Goal: Information Seeking & Learning: Learn about a topic

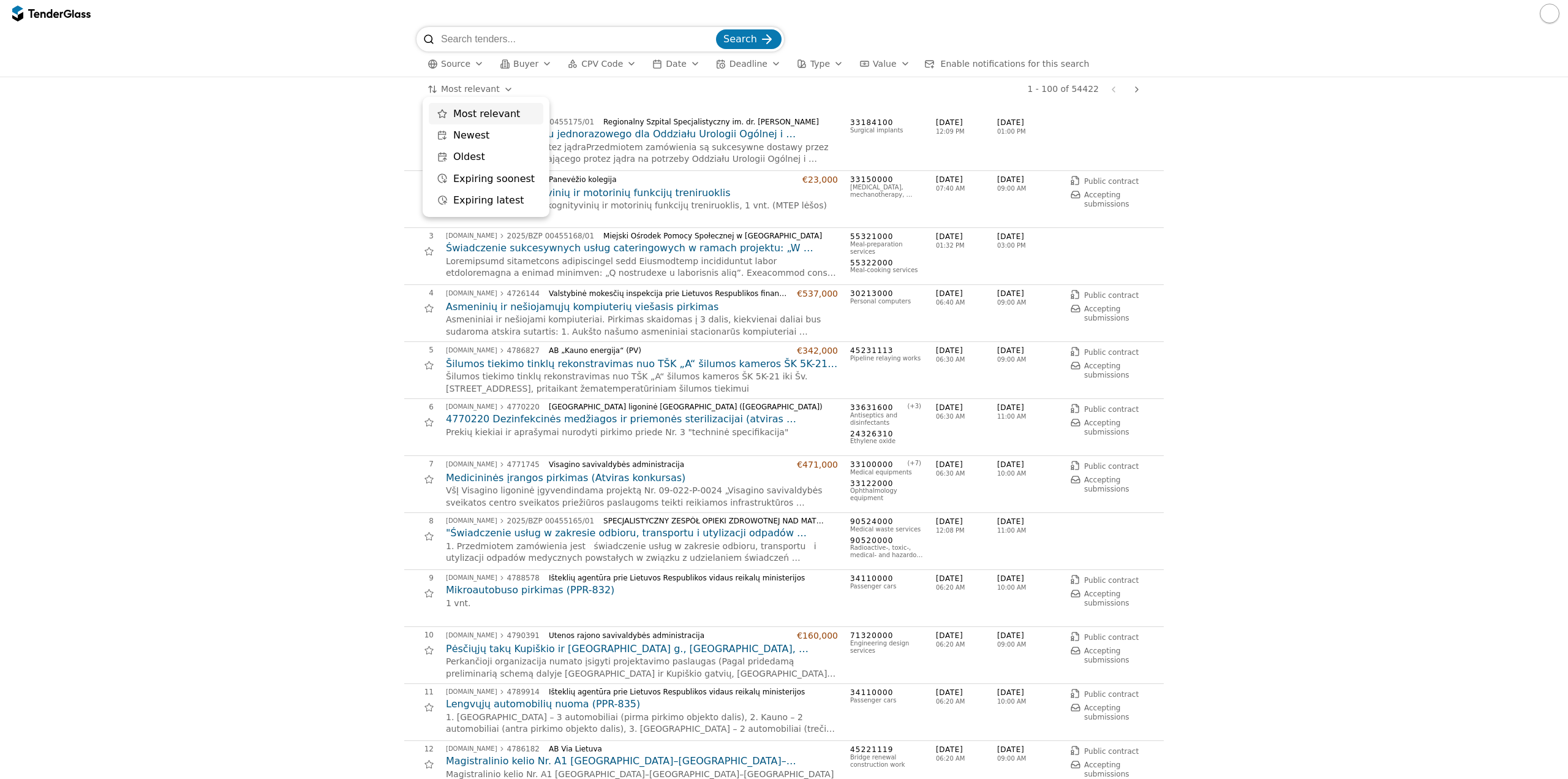
click at [451, 84] on html "Search Source Buyer CPV Code Date Deadline Type Value Enable notifications for …" at bounding box center [784, 390] width 1568 height 779
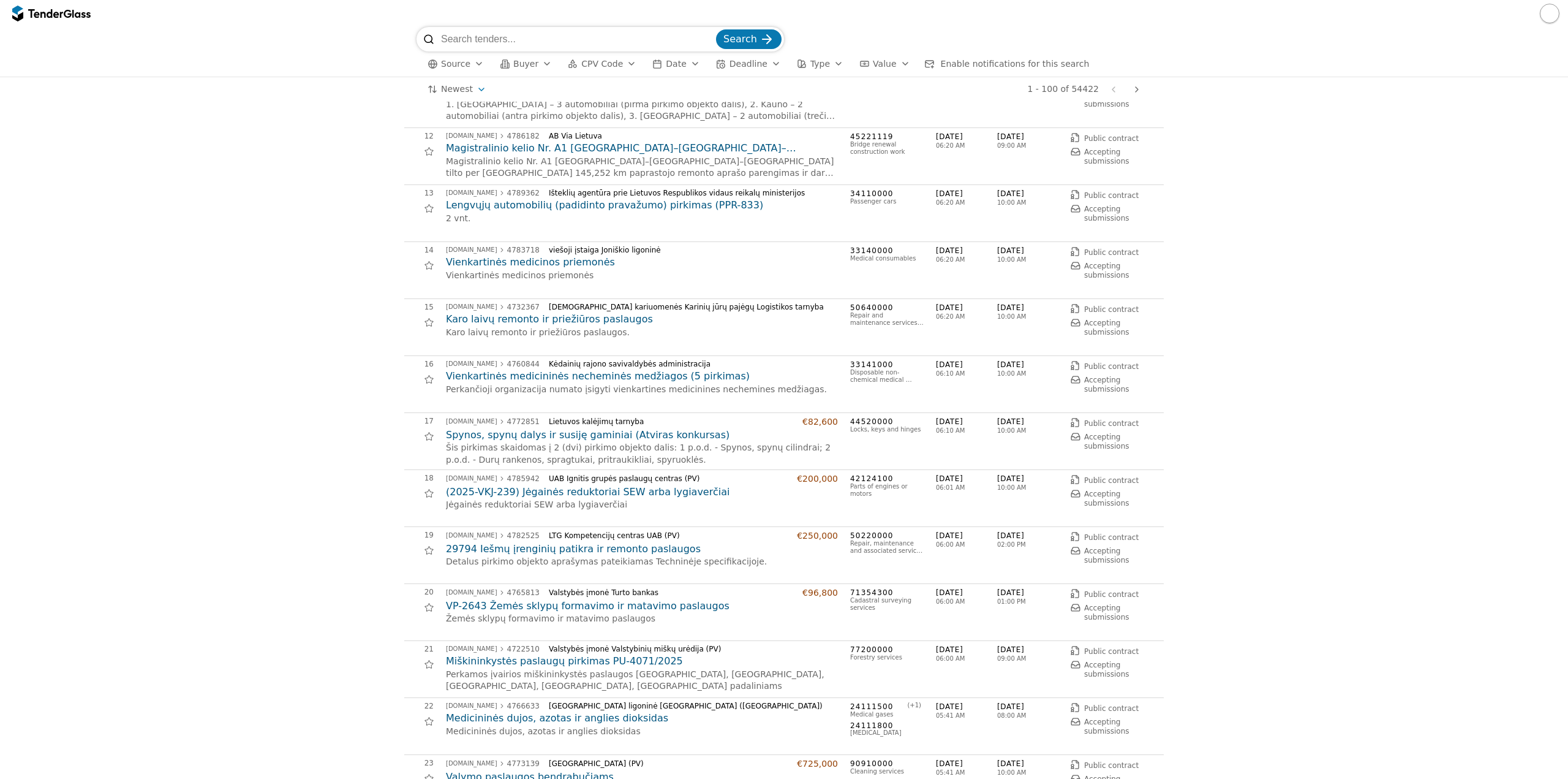
scroll to position [674, 0]
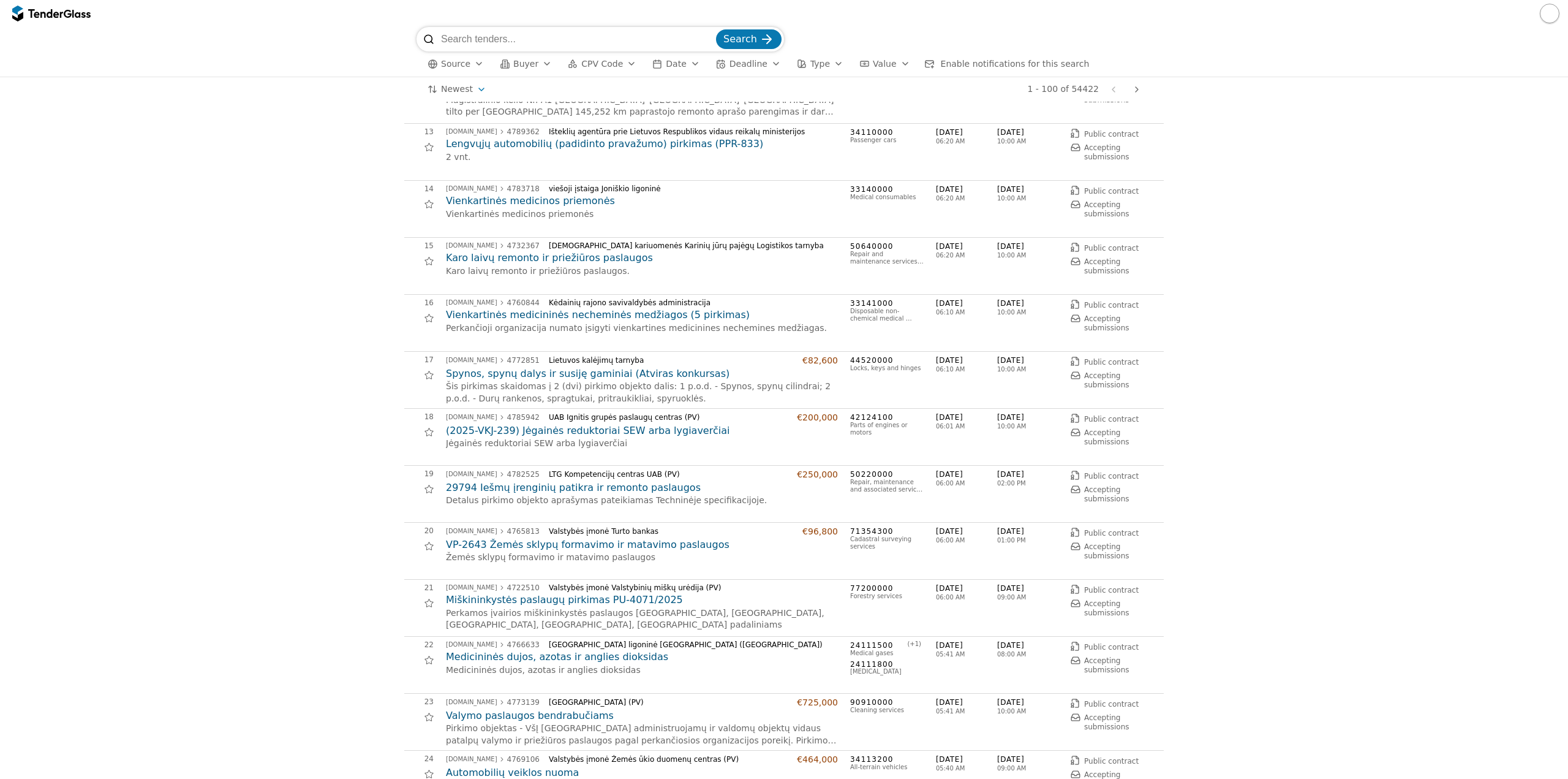
drag, startPoint x: 636, startPoint y: 554, endPoint x: 620, endPoint y: 540, distance: 21.3
click at [605, 23] on div at bounding box center [784, 13] width 1568 height 27
click at [581, 57] on button "CPV Code" at bounding box center [602, 64] width 79 height 15
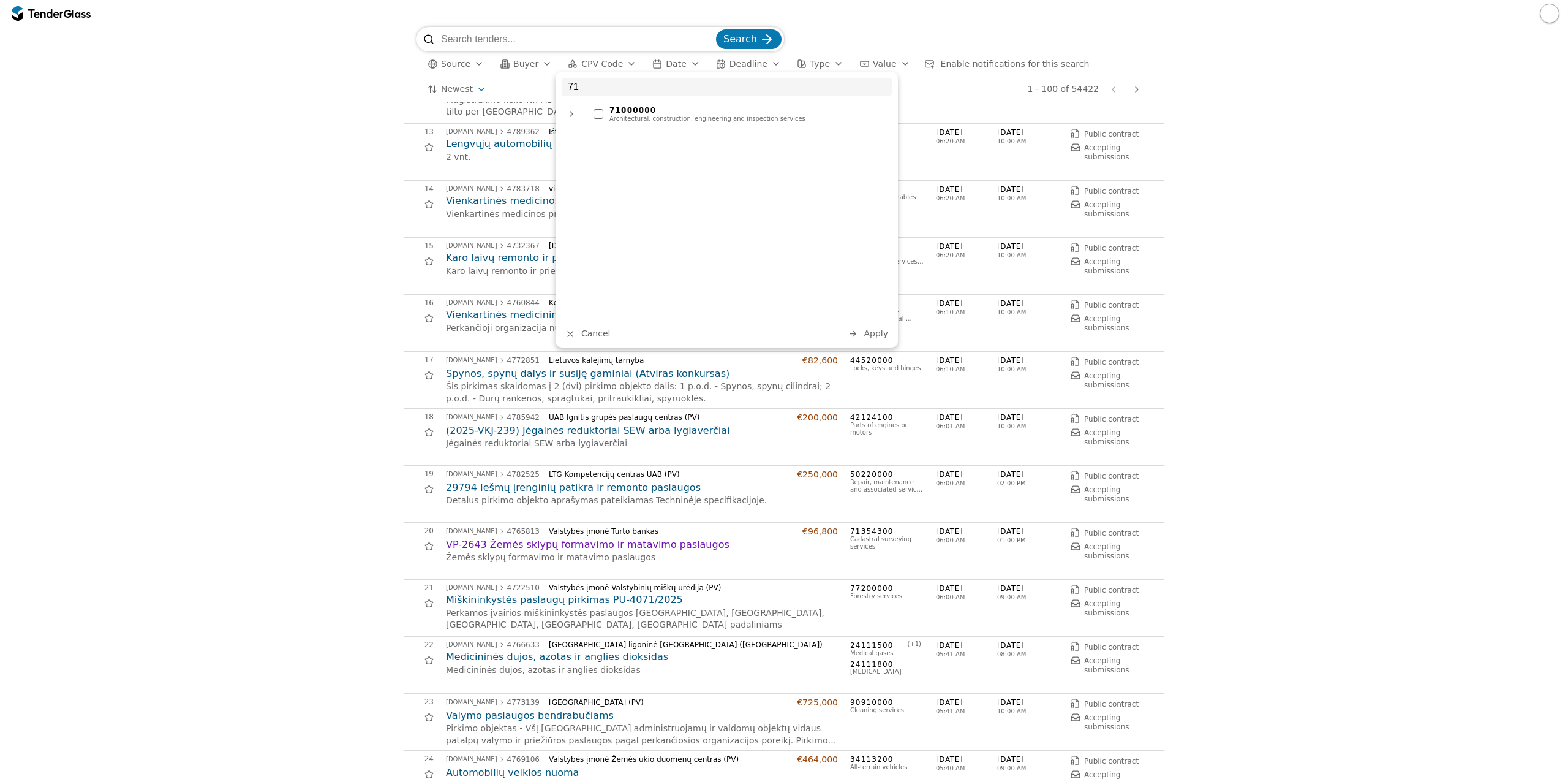
type input "71"
click at [663, 112] on div "71000000" at bounding box center [748, 110] width 277 height 8
click at [875, 332] on span "Apply" at bounding box center [876, 333] width 25 height 10
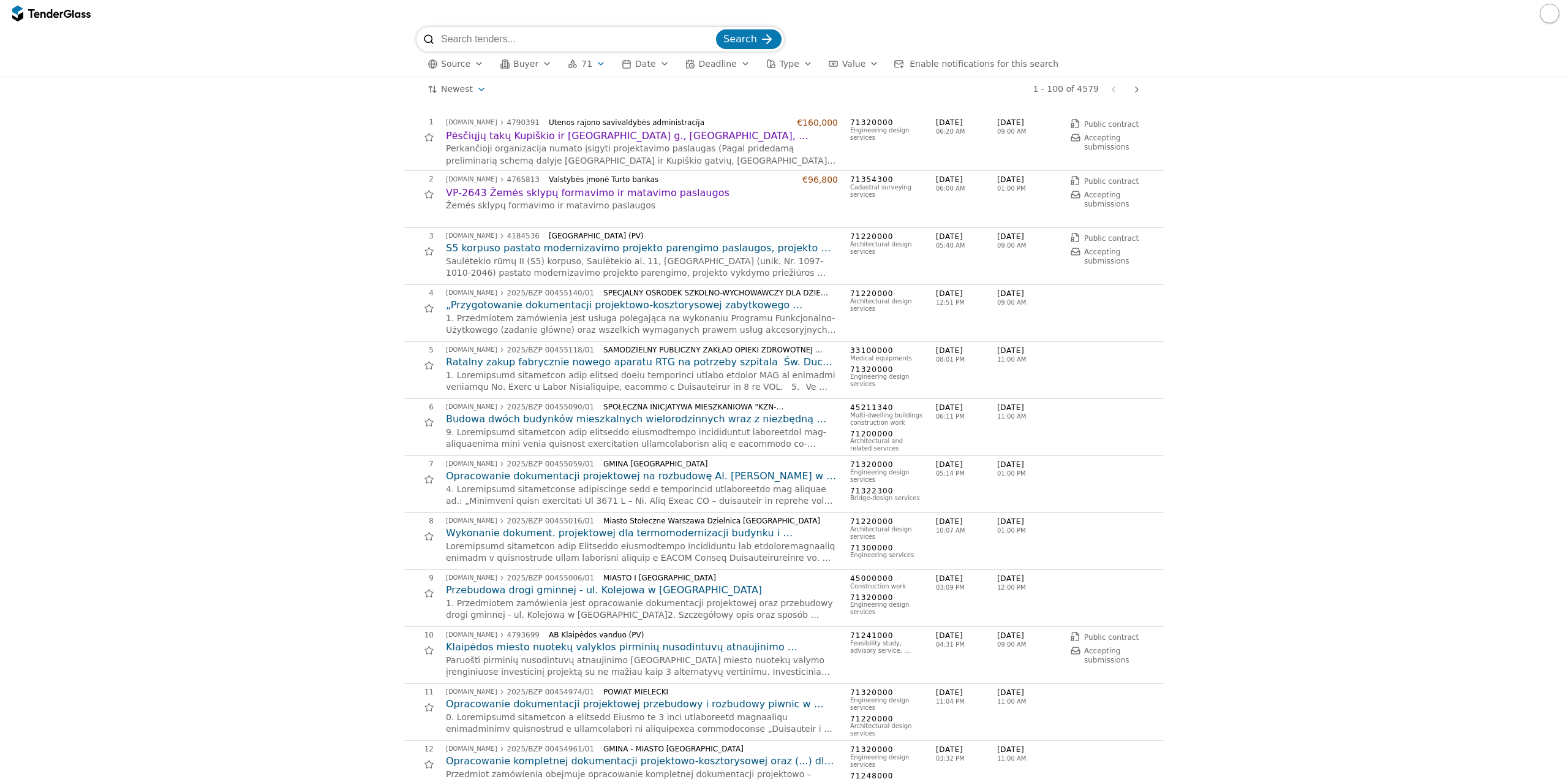
click at [716, 306] on h2 "„Przygotowanie dokumentacji projektowo-kosztorysowej zabytkowego kompleksu budy…" at bounding box center [641, 305] width 392 height 13
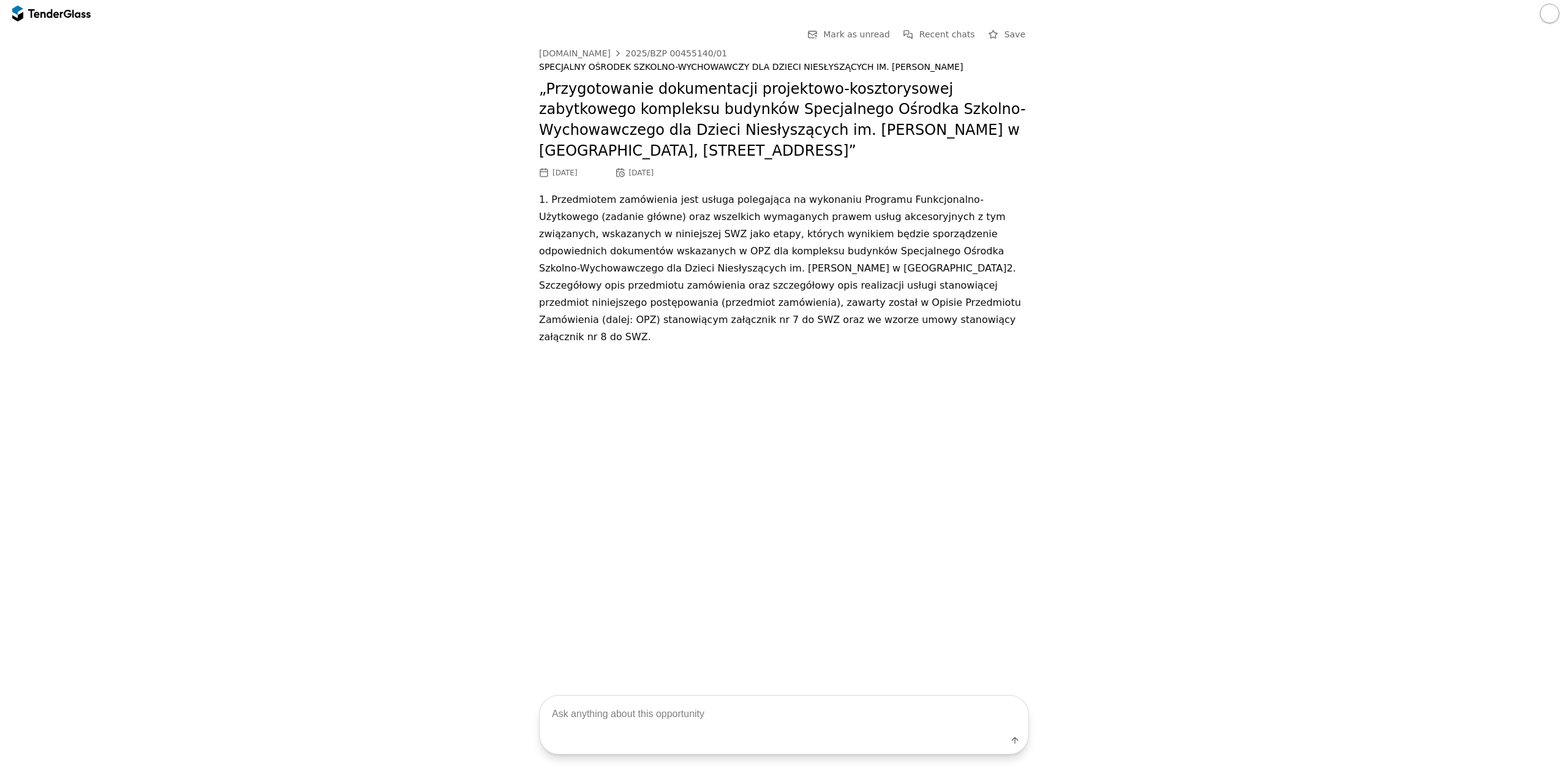
click at [686, 724] on textarea at bounding box center [784, 714] width 489 height 36
type textarea "išversk į lietuvių kalbą"
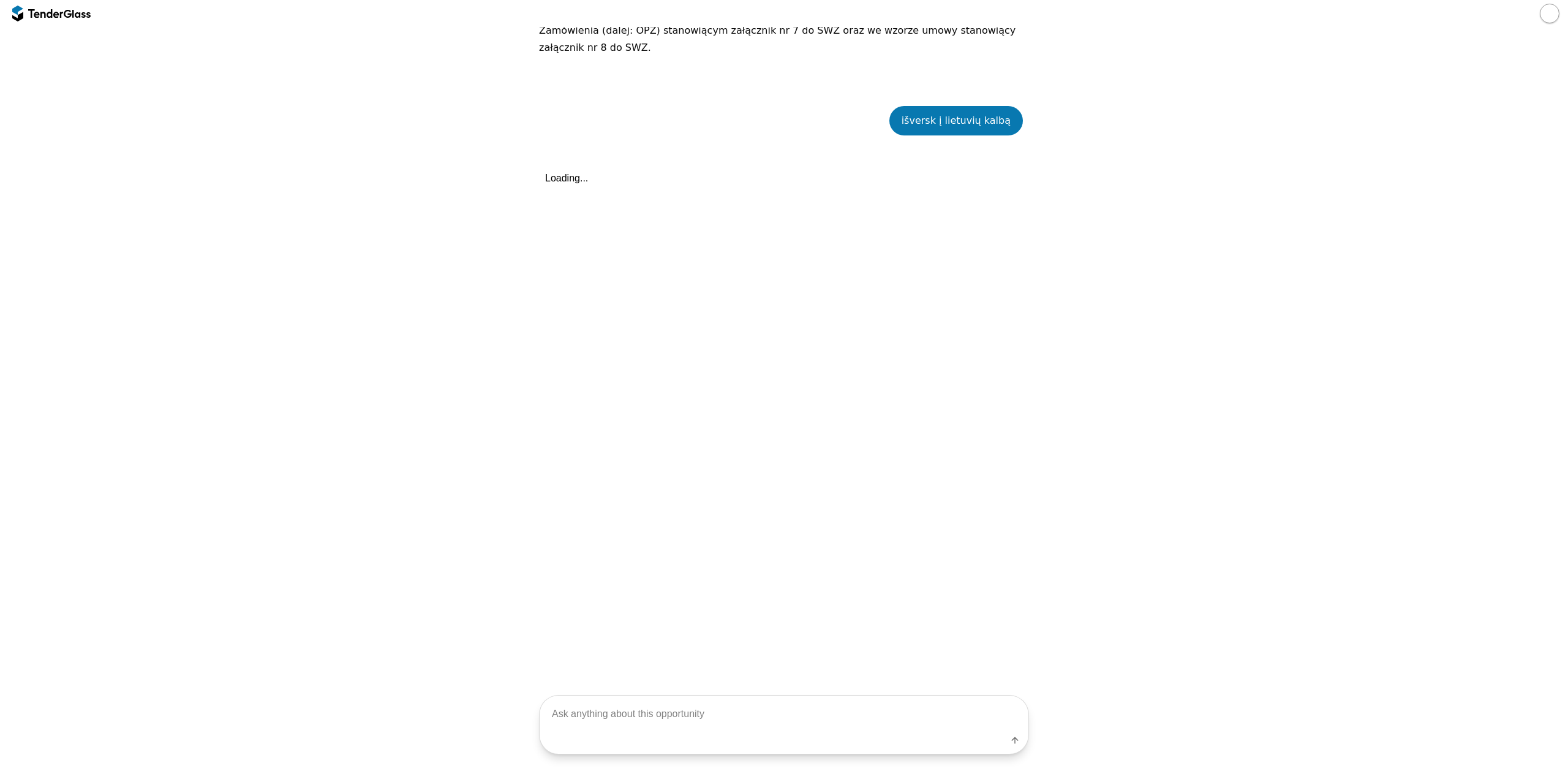
scroll to position [310, 0]
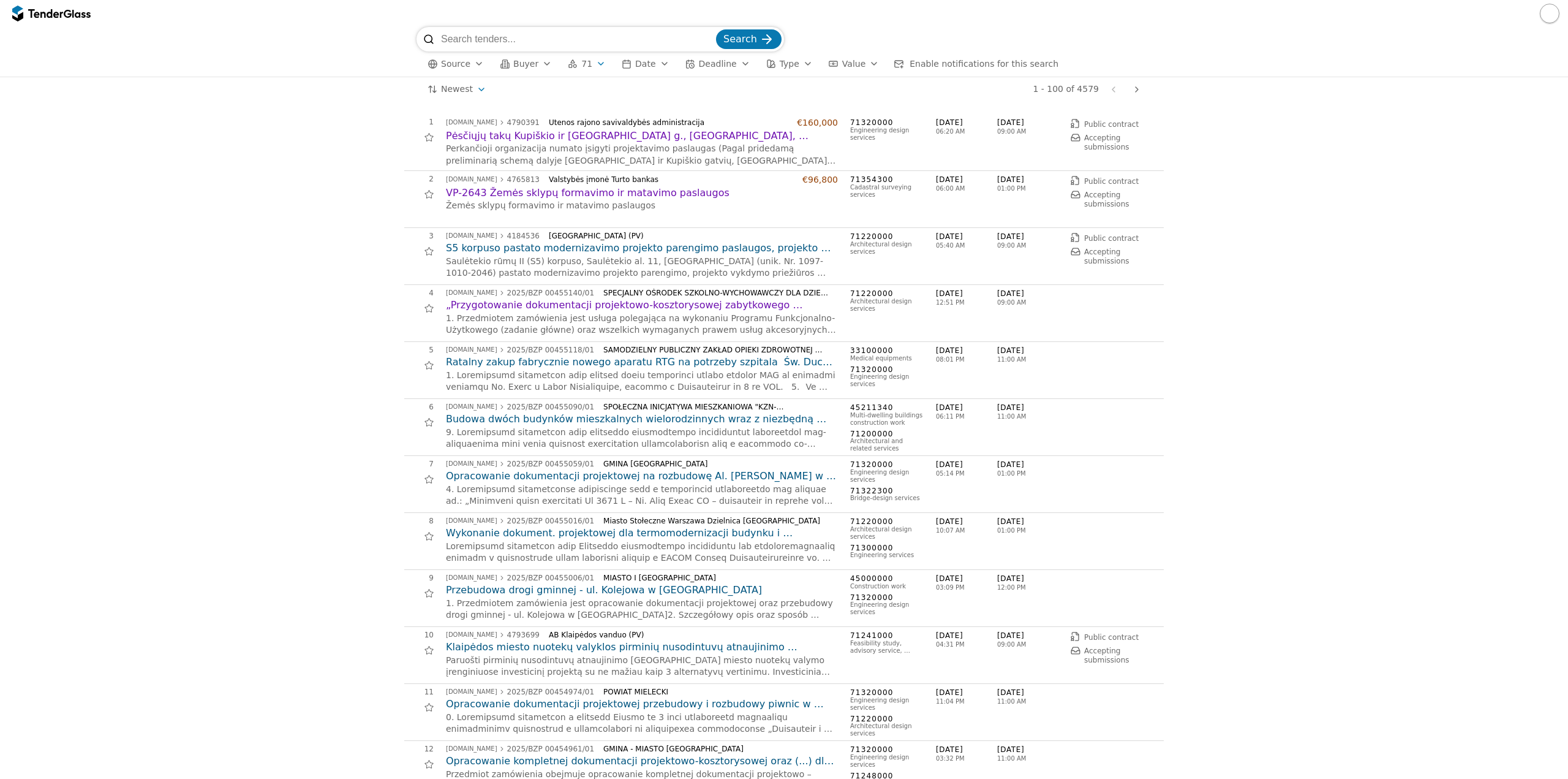
click at [471, 65] on div "button" at bounding box center [479, 64] width 34 height 31
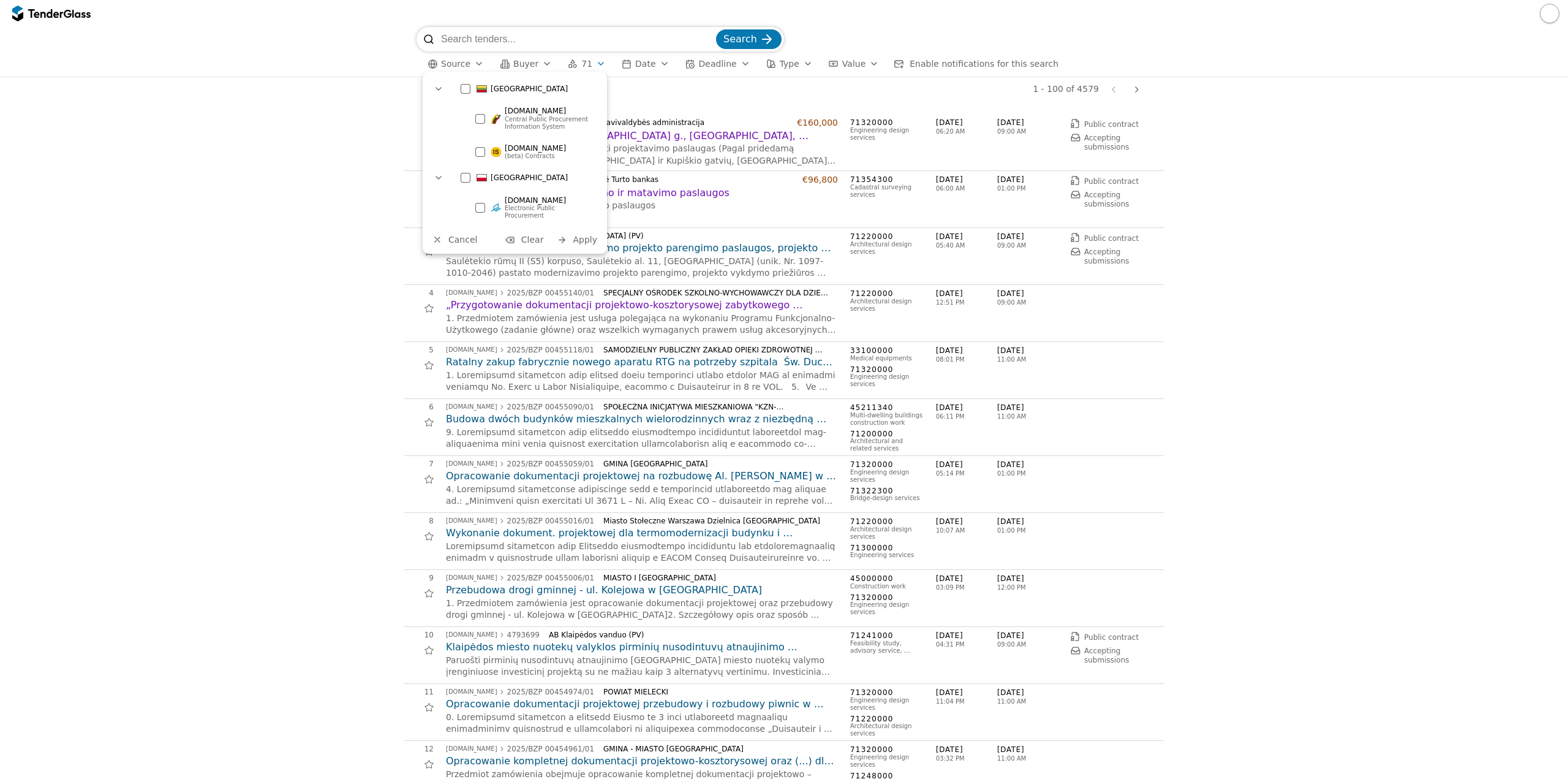
click at [465, 88] on div at bounding box center [466, 89] width 10 height 10
click at [571, 232] on button "Apply" at bounding box center [577, 240] width 48 height 15
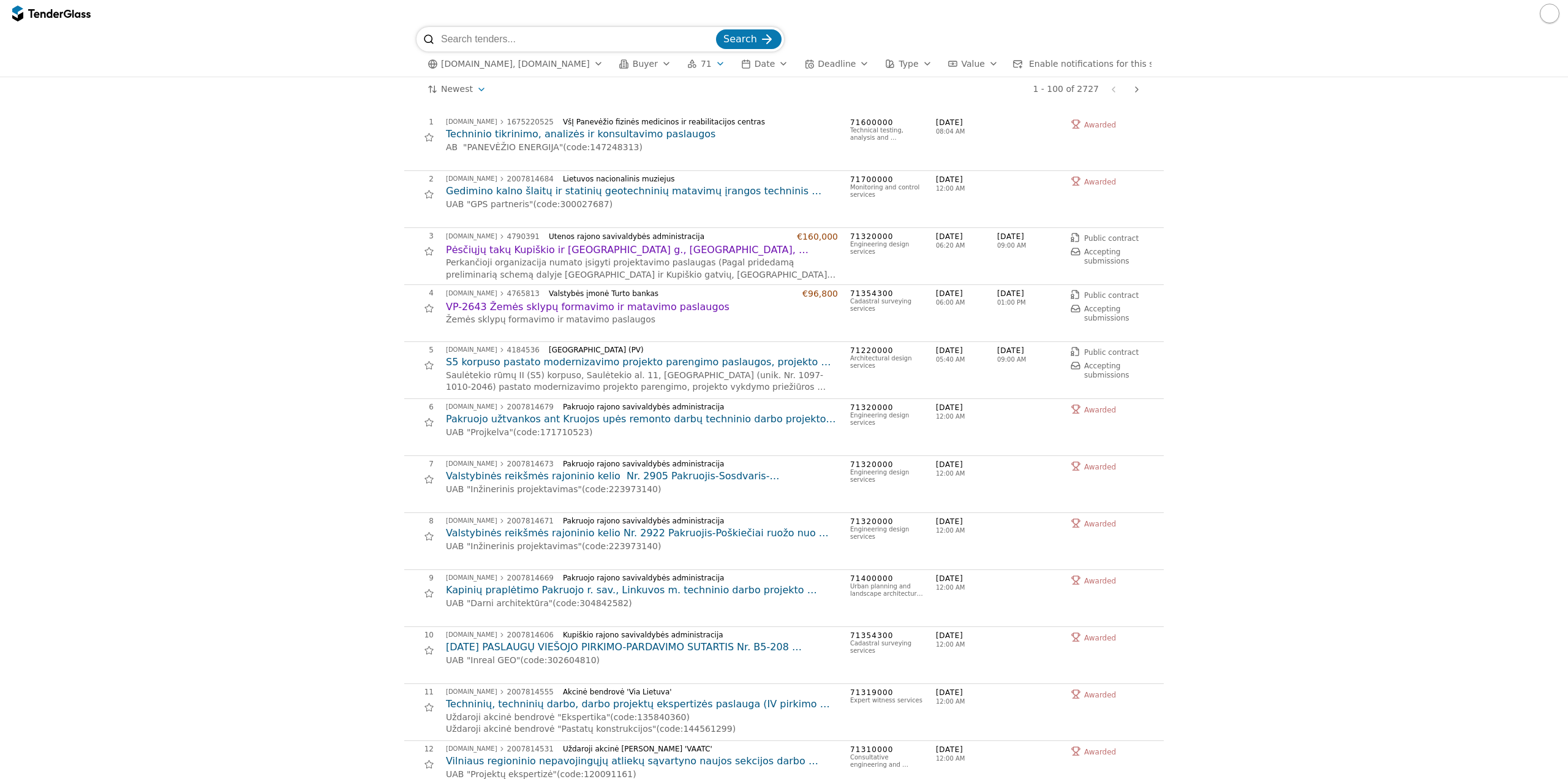
scroll to position [123, 0]
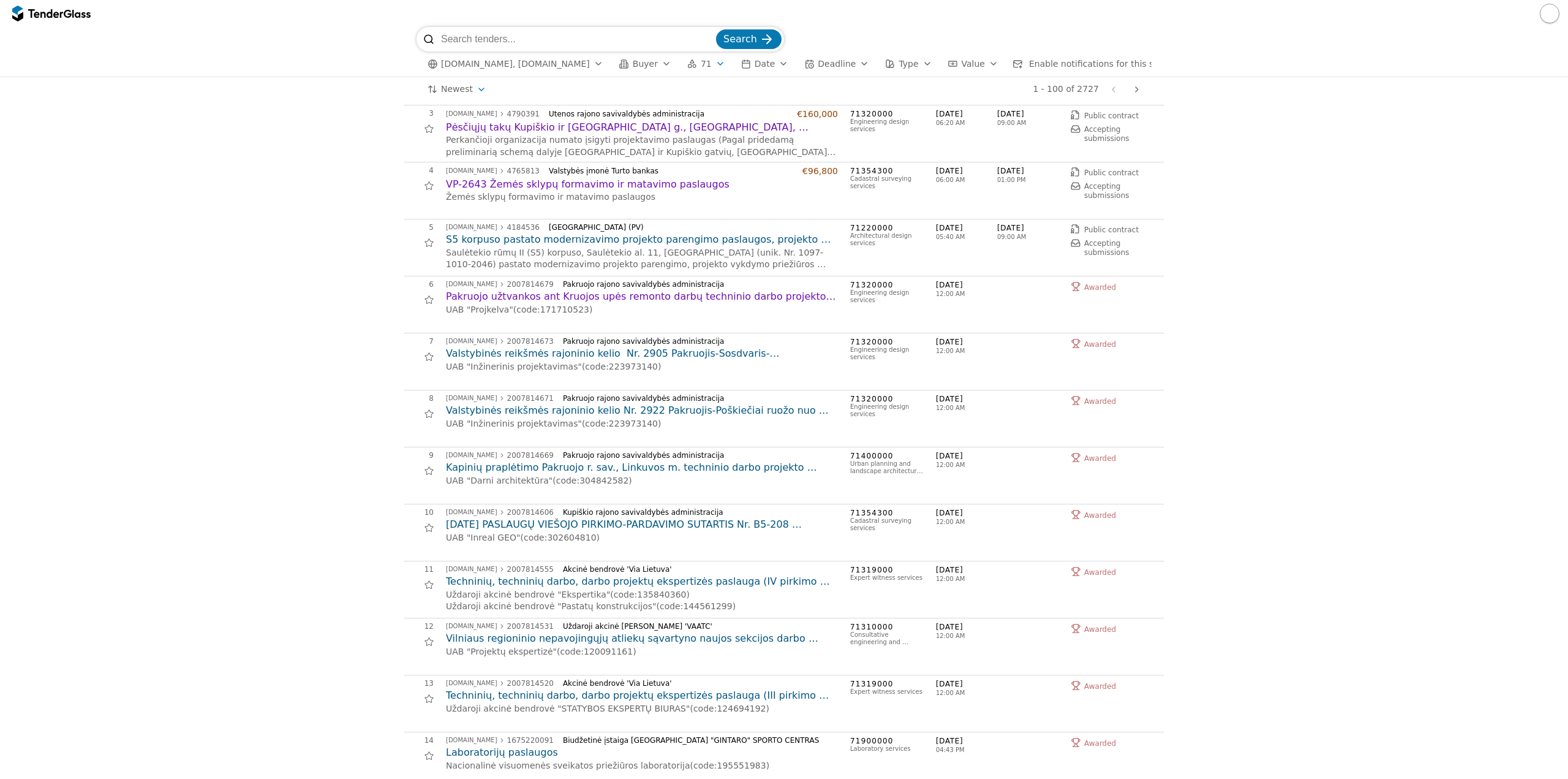
click at [910, 65] on div "button" at bounding box center [927, 64] width 34 height 31
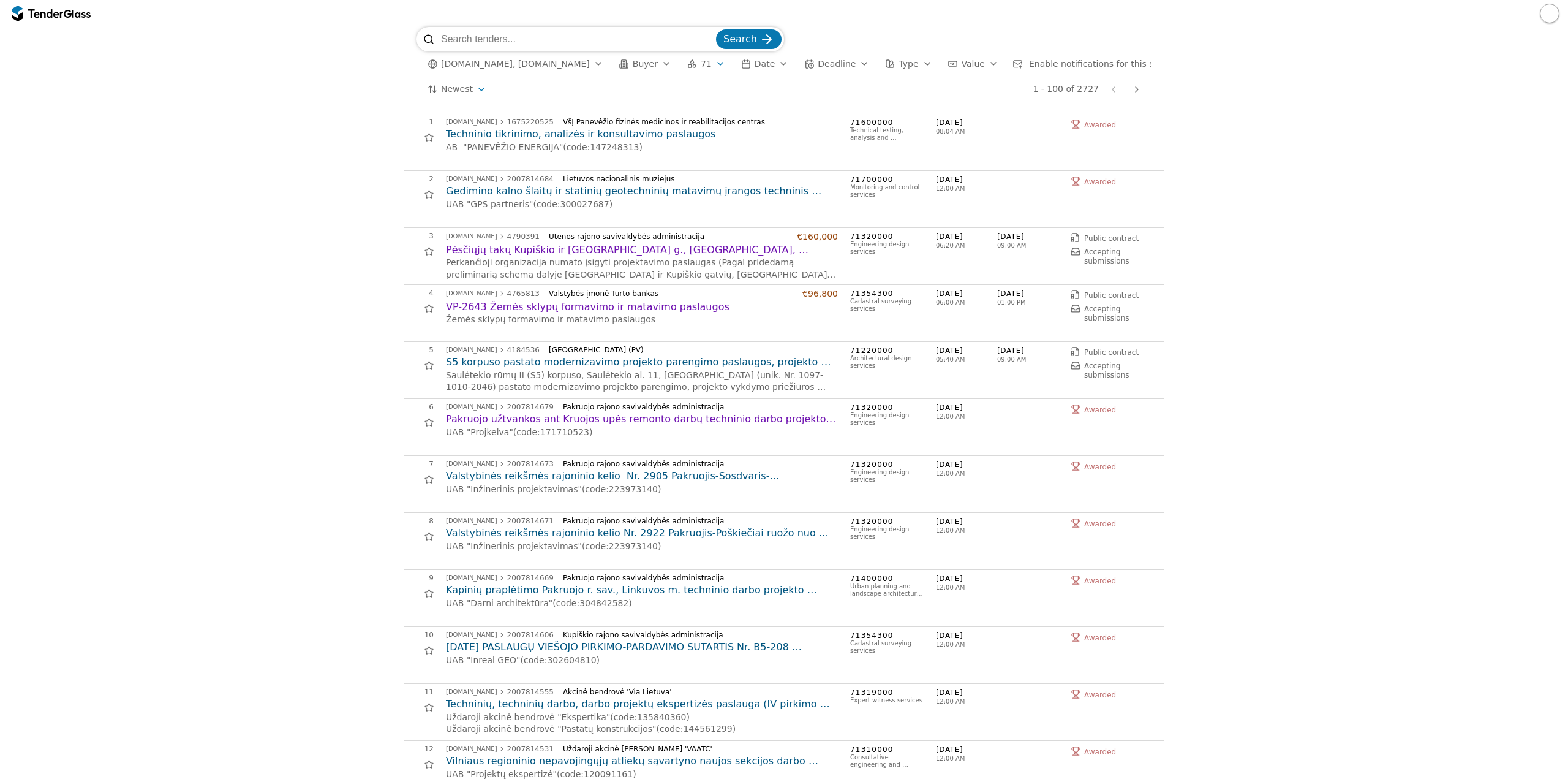
click at [899, 67] on span "Type" at bounding box center [909, 64] width 20 height 10
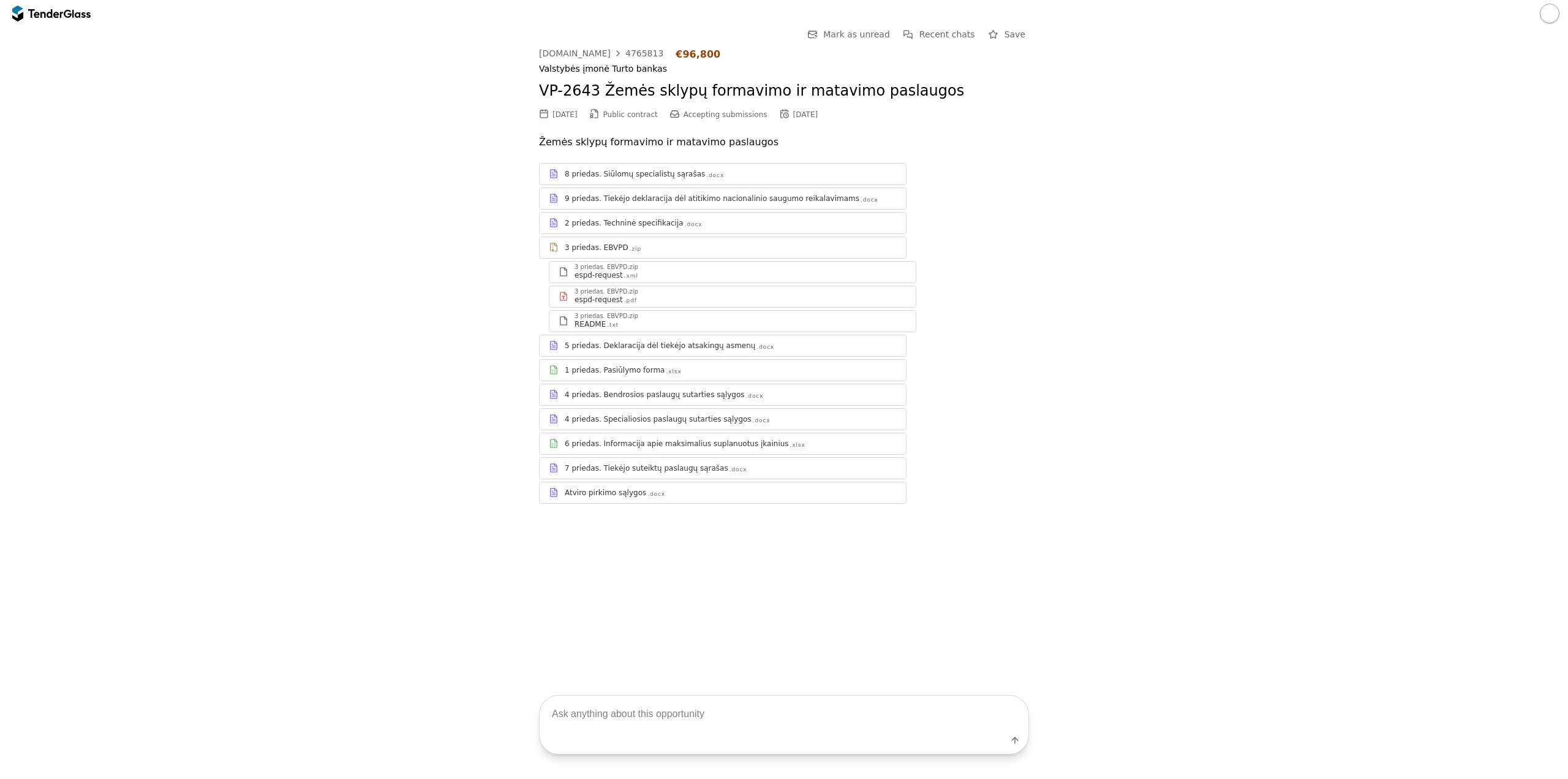
click at [681, 370] on div "1 priedas. Pasiūlymo forma .xlsx" at bounding box center [731, 370] width 332 height 10
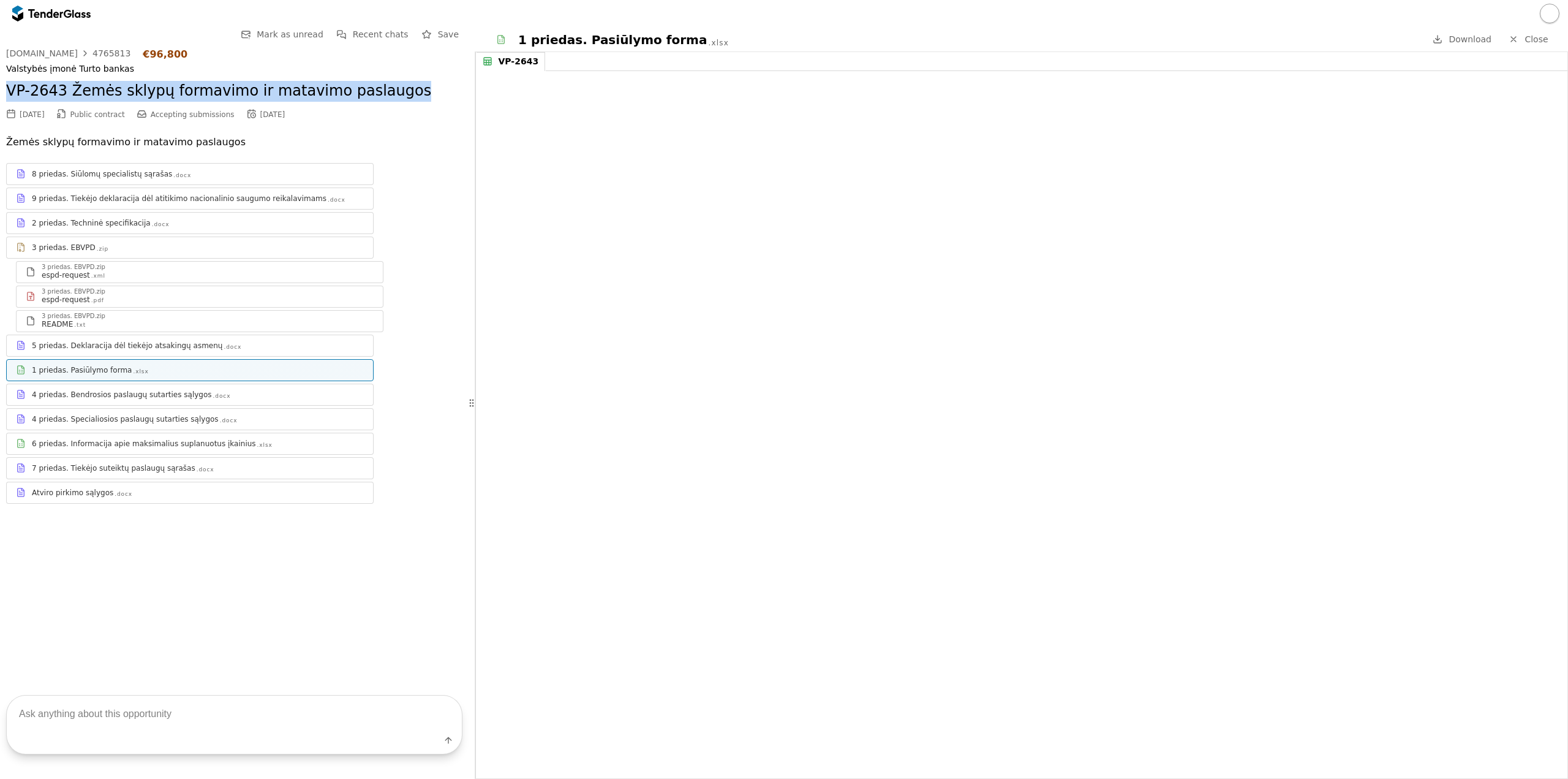
drag, startPoint x: 381, startPoint y: 92, endPoint x: 0, endPoint y: 80, distance: 381.2
click at [0, 80] on div "Go Back Mark as unread Recent chats Save viesiejipirkimai.lt 4765813 €96,800 Va…" at bounding box center [234, 349] width 469 height 644
copy h2 "VP-2643 Žemės sklypų formavimo ir matavimo paslaugos"
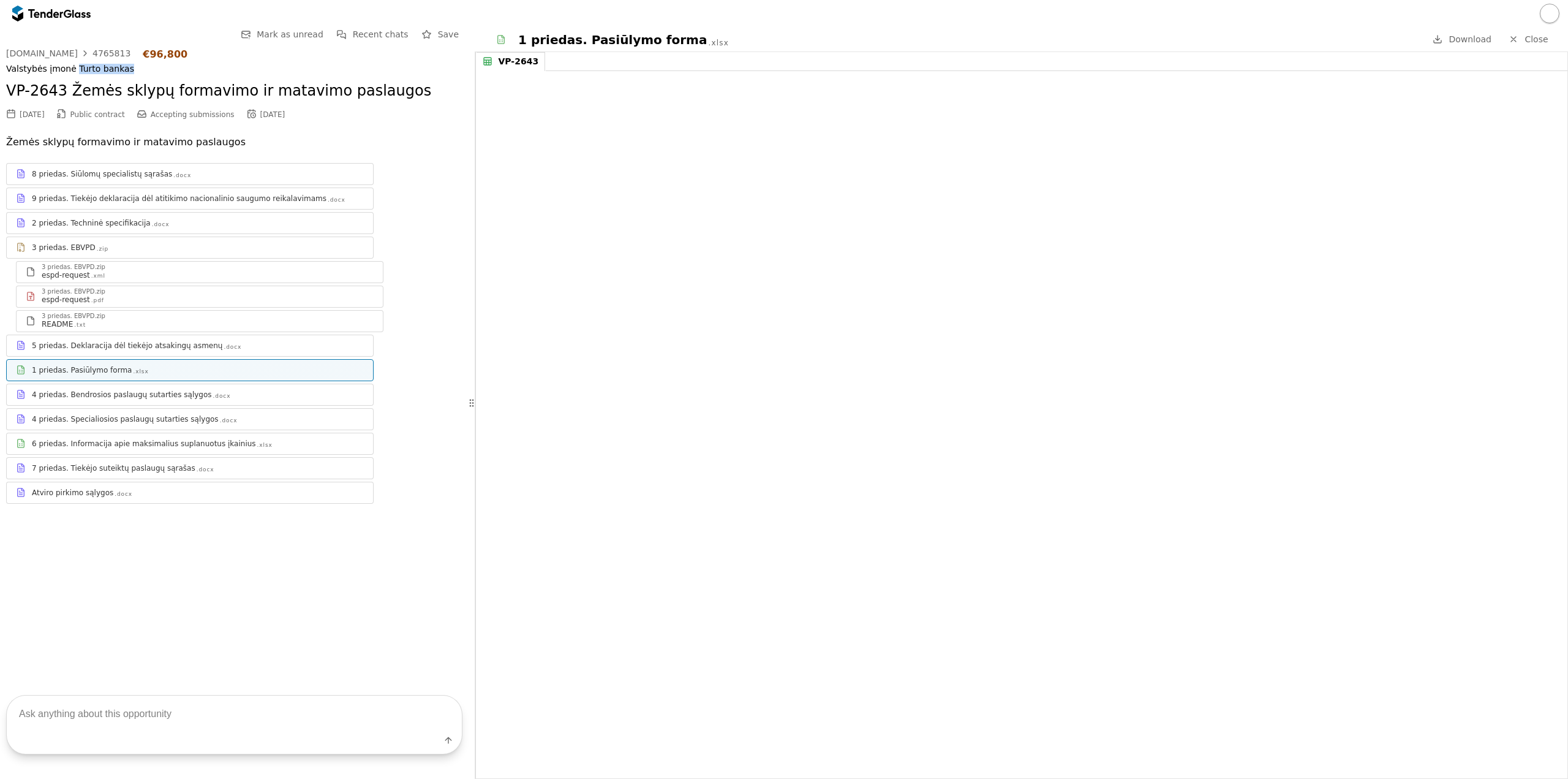
drag, startPoint x: 127, startPoint y: 70, endPoint x: 70, endPoint y: 66, distance: 57.1
click at [70, 66] on div "Valstybės įmonė Turto bankas" at bounding box center [234, 69] width 456 height 11
copy div "Turto bankas"
click at [236, 71] on div "Valstybės įmonė Turto bankas" at bounding box center [234, 69] width 456 height 11
click at [305, 95] on h2 "VP-2643 Žemės sklypų formavimo ir matavimo paslaugos" at bounding box center [234, 91] width 456 height 21
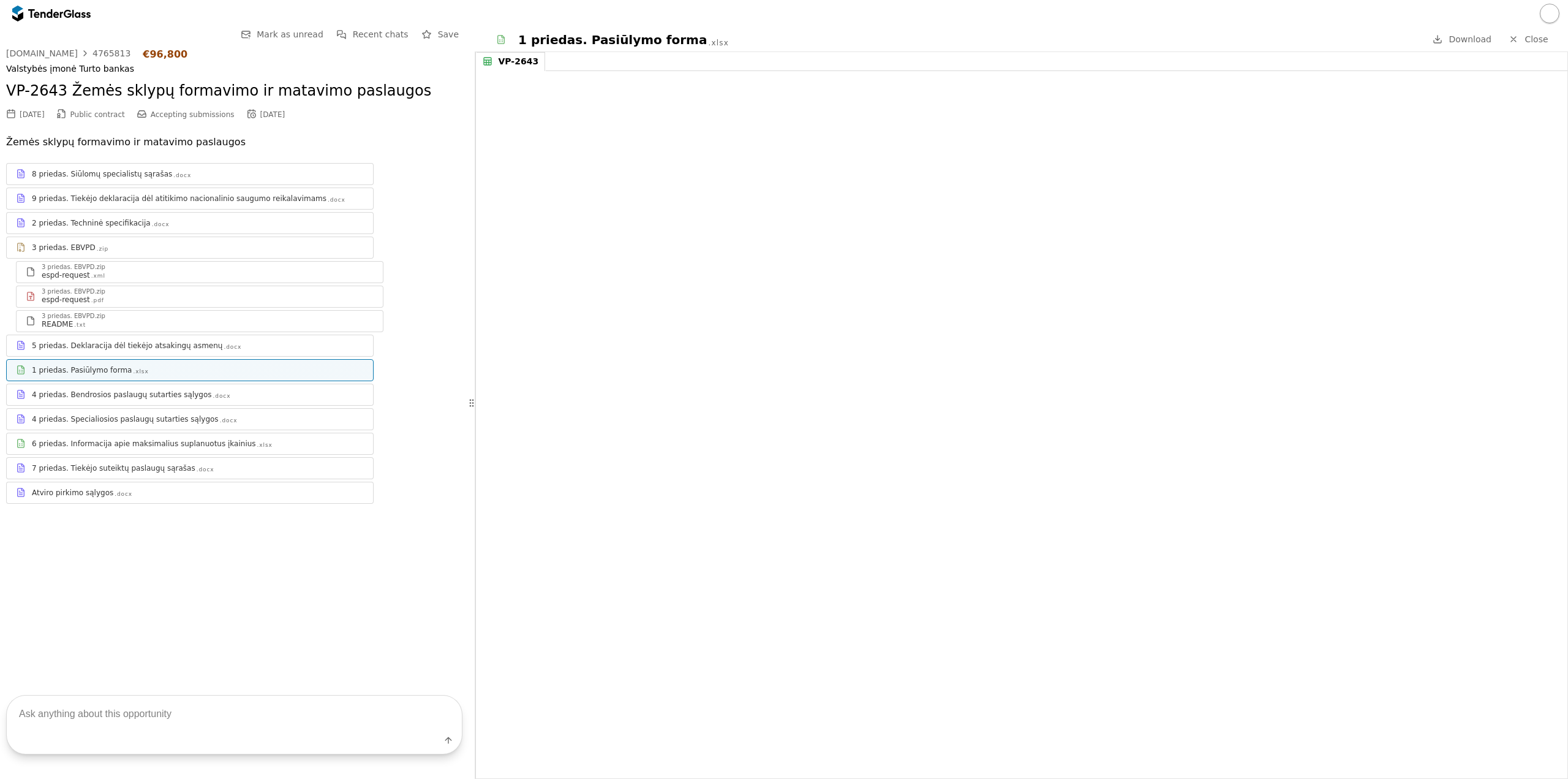
click at [94, 53] on div "4765813" at bounding box center [112, 53] width 38 height 8
drag, startPoint x: 165, startPoint y: 51, endPoint x: 133, endPoint y: 46, distance: 32.4
click at [133, 46] on div "Go Back Mark as unread Recent chats Save viesiejipirkimai.lt 4765813 €96,800 Va…" at bounding box center [234, 275] width 456 height 496
click at [58, 56] on div "[DOMAIN_NAME]" at bounding box center [41, 53] width 72 height 8
click at [96, 55] on div "4765813" at bounding box center [112, 53] width 38 height 8
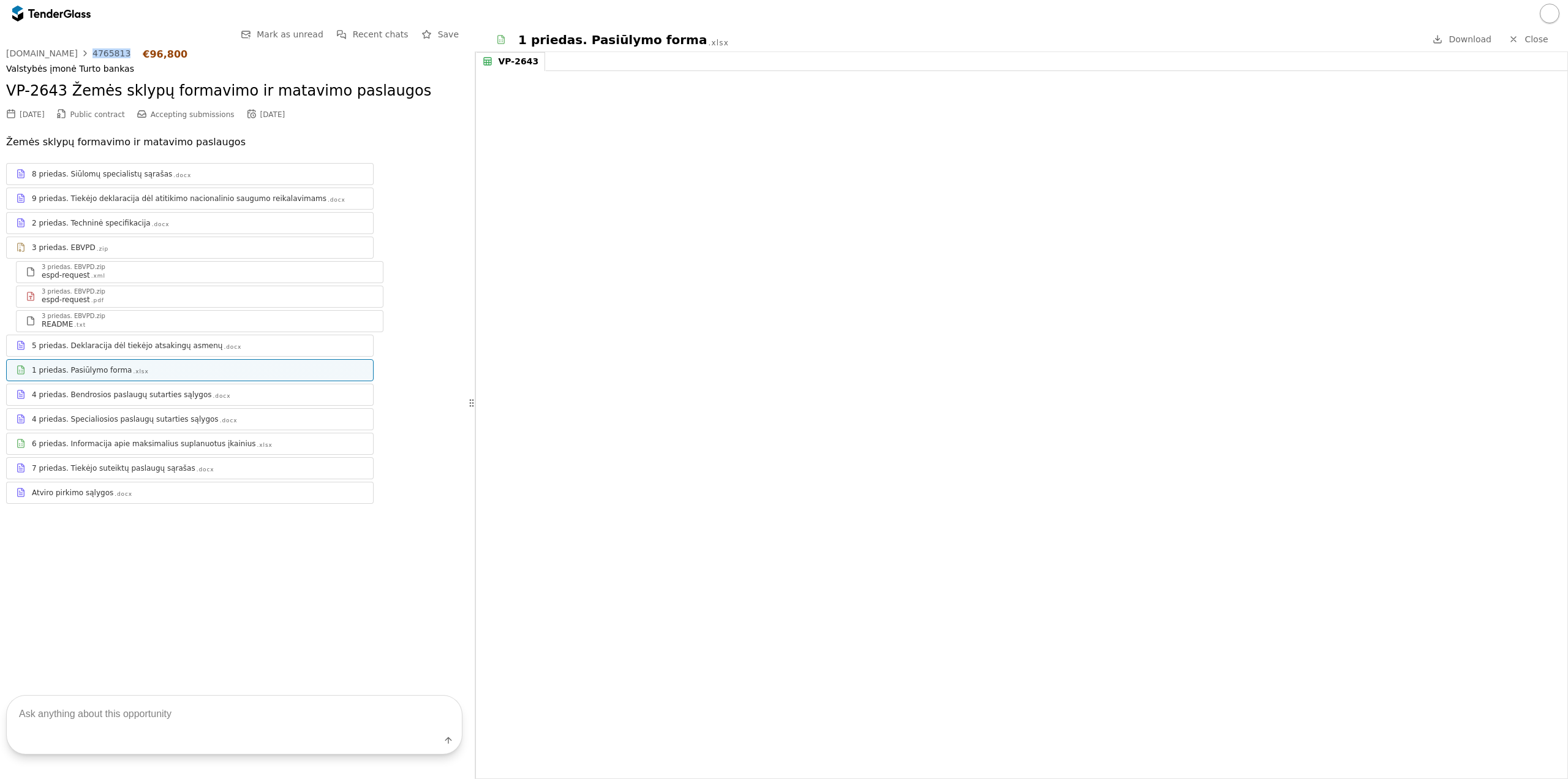
drag, startPoint x: 117, startPoint y: 51, endPoint x: 80, endPoint y: 51, distance: 37.0
click at [80, 51] on div "viesiejipirkimai.lt 4765813 €96,800" at bounding box center [234, 54] width 456 height 12
copy link "4765813"
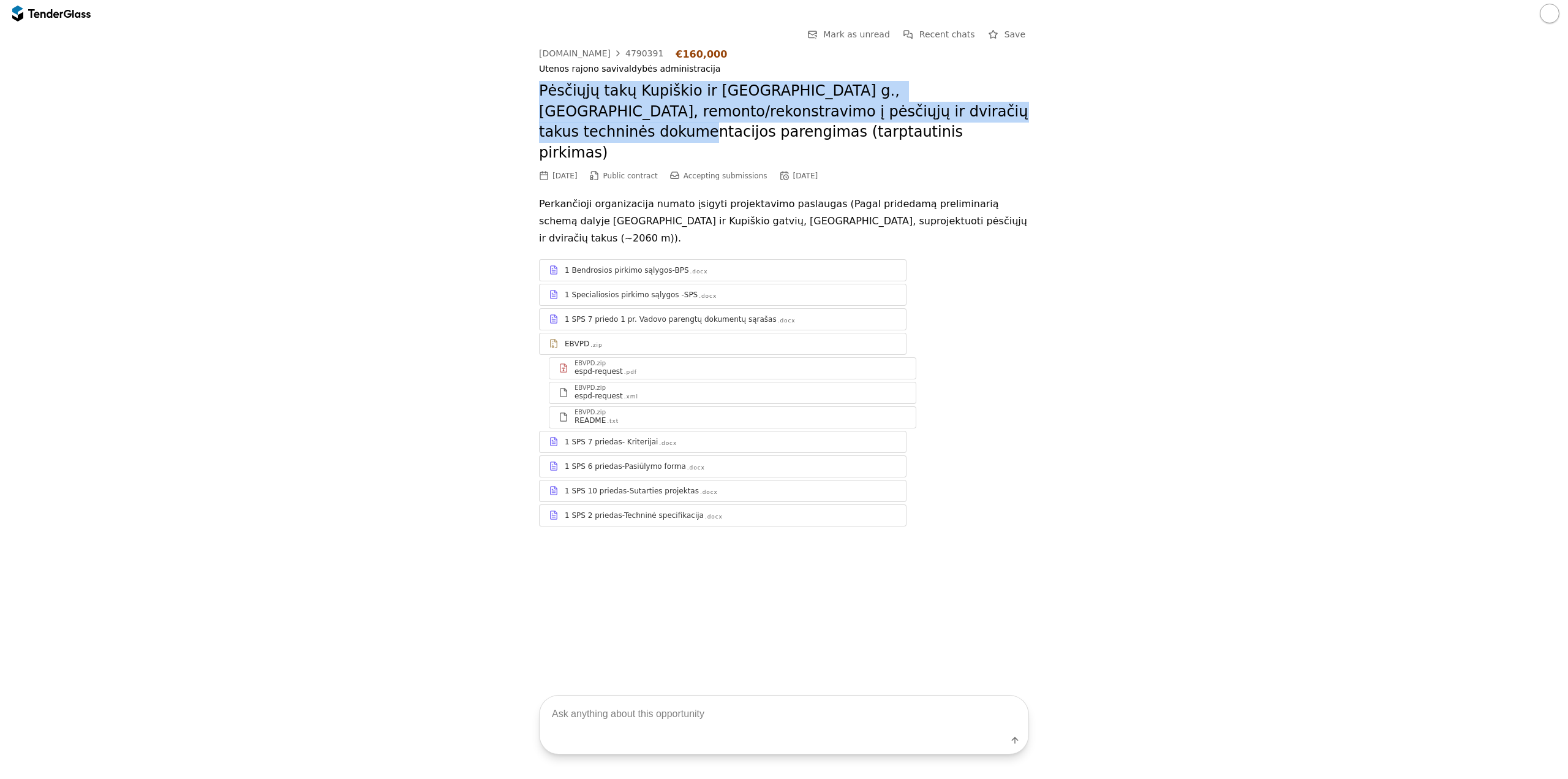
drag, startPoint x: 542, startPoint y: 88, endPoint x: 952, endPoint y: 115, distance: 410.9
click at [952, 115] on h2 "Pėsčiųjų takų Kupiškio ir [GEOGRAPHIC_DATA] g., [GEOGRAPHIC_DATA], remonto/reko…" at bounding box center [784, 122] width 490 height 82
drag, startPoint x: 695, startPoint y: 94, endPoint x: 634, endPoint y: 404, distance: 315.9
click at [634, 437] on div "1 SPS 7 priedas- Kriterijai" at bounding box center [611, 442] width 93 height 10
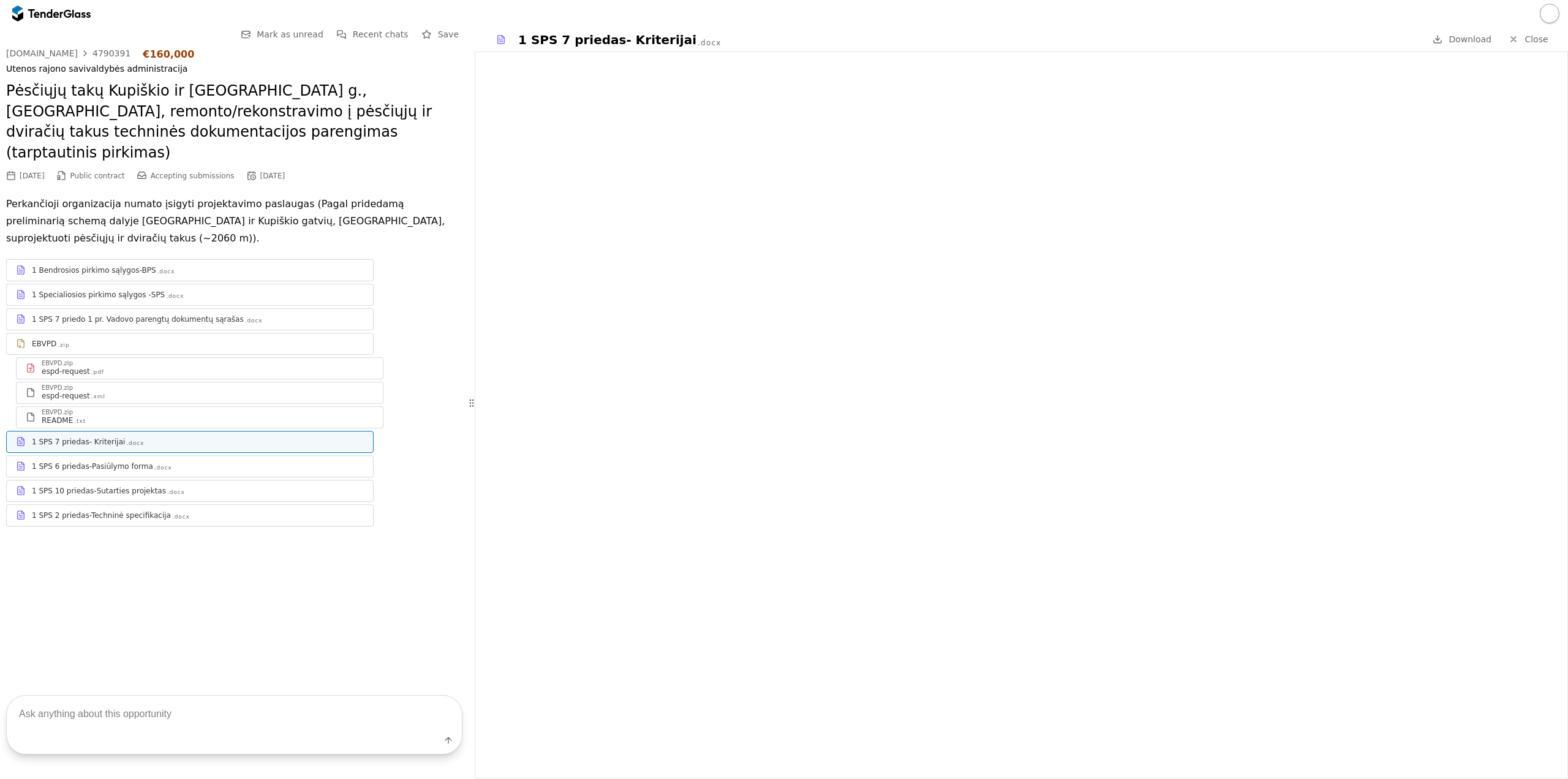
click at [176, 70] on div "Utenos rajono savivaldybės administracija" at bounding box center [234, 69] width 456 height 11
drag, startPoint x: 176, startPoint y: 70, endPoint x: 2, endPoint y: 67, distance: 174.0
click at [2, 67] on div "Go Back Mark as unread Recent chats Save [DOMAIN_NAME] 4790391 €160,000 Utenos …" at bounding box center [234, 349] width 469 height 644
copy div "Utenos rajono savivaldybės administracija"
click at [81, 52] on link "[DOMAIN_NAME] 4790391" at bounding box center [68, 53] width 124 height 10
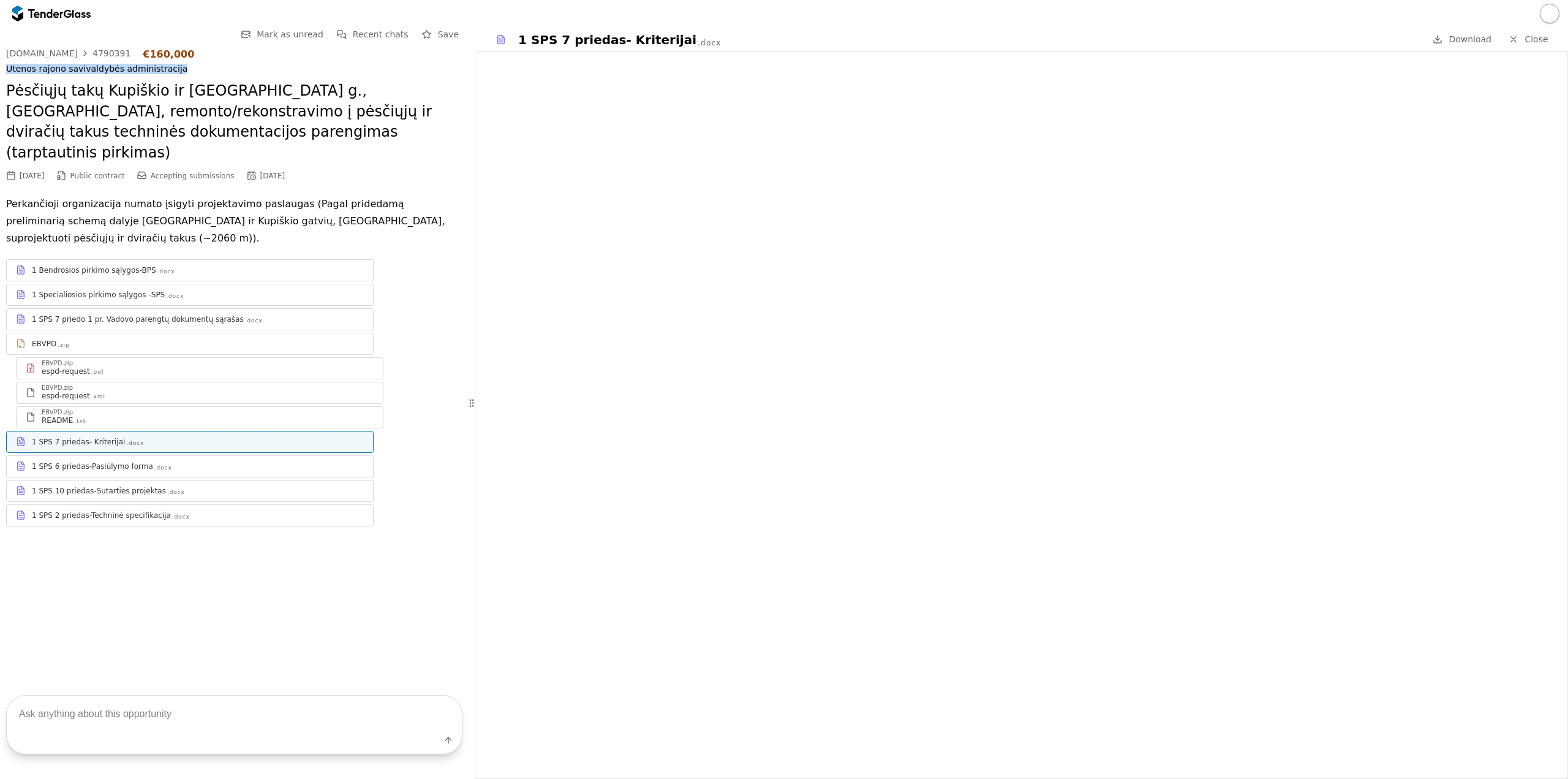
click at [93, 53] on div "4790391" at bounding box center [112, 53] width 38 height 8
click at [118, 48] on div "[DOMAIN_NAME] 4790391 €160,000" at bounding box center [234, 54] width 456 height 12
drag, startPoint x: 118, startPoint y: 49, endPoint x: 84, endPoint y: 49, distance: 34.0
click at [84, 49] on div "[DOMAIN_NAME] 4790391 €160,000" at bounding box center [234, 54] width 456 height 12
copy div "4790391"
